Goal: Find contact information: Obtain details needed to contact an individual or organization

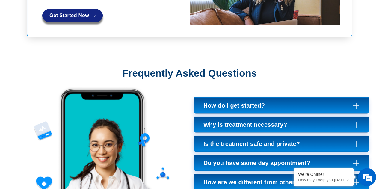
scroll to position [1769, 0]
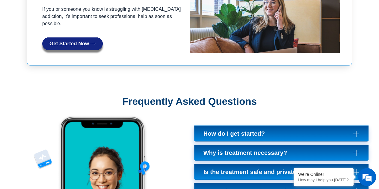
click at [231, 130] on span "How do I get started?" at bounding box center [236, 133] width 64 height 7
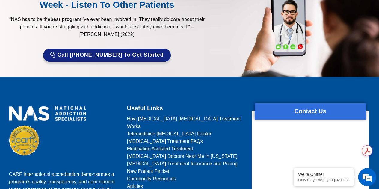
scroll to position [2659, 0]
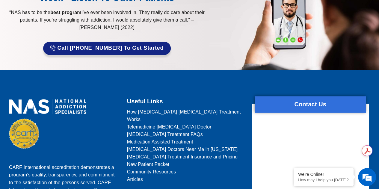
drag, startPoint x: 135, startPoint y: 146, endPoint x: 152, endPoint y: 151, distance: 17.7
copy span "[STREET_ADDRESS][US_STATE]"
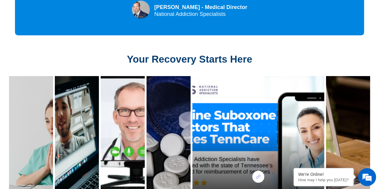
scroll to position [2179, 0]
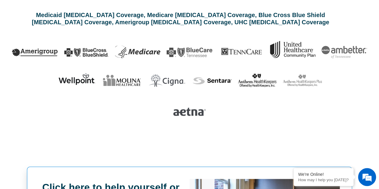
scroll to position [1550, 0]
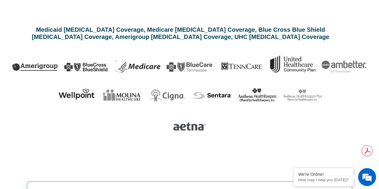
click at [28, 109] on div at bounding box center [189, 129] width 355 height 41
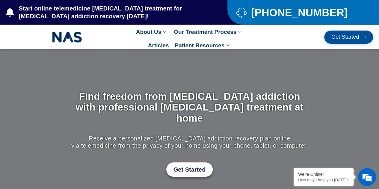
scroll to position [0, 0]
